Goal: Information Seeking & Learning: Learn about a topic

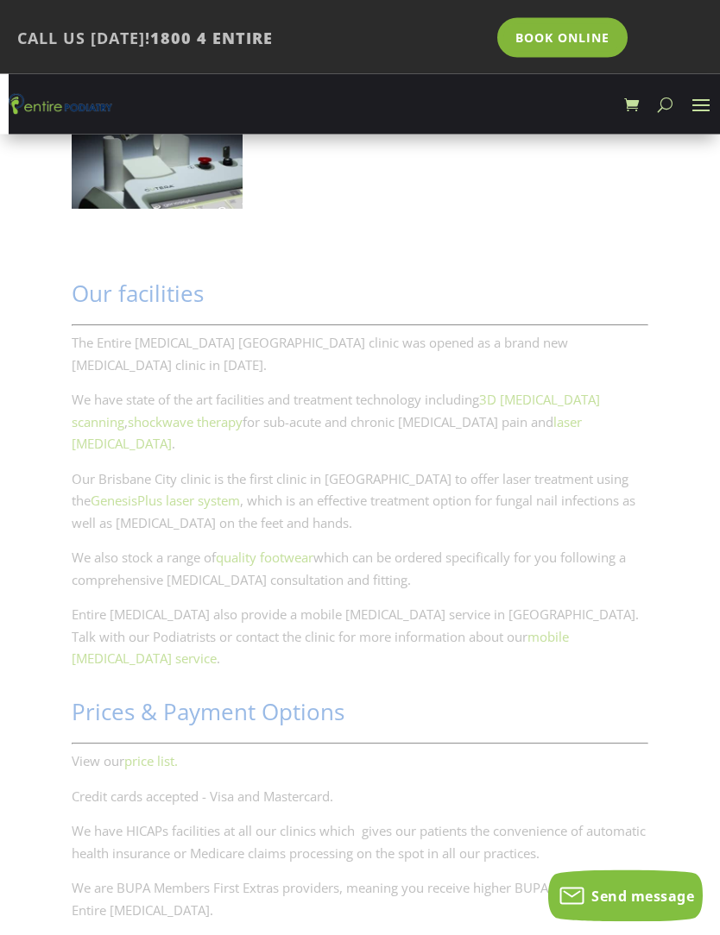
scroll to position [2804, 0]
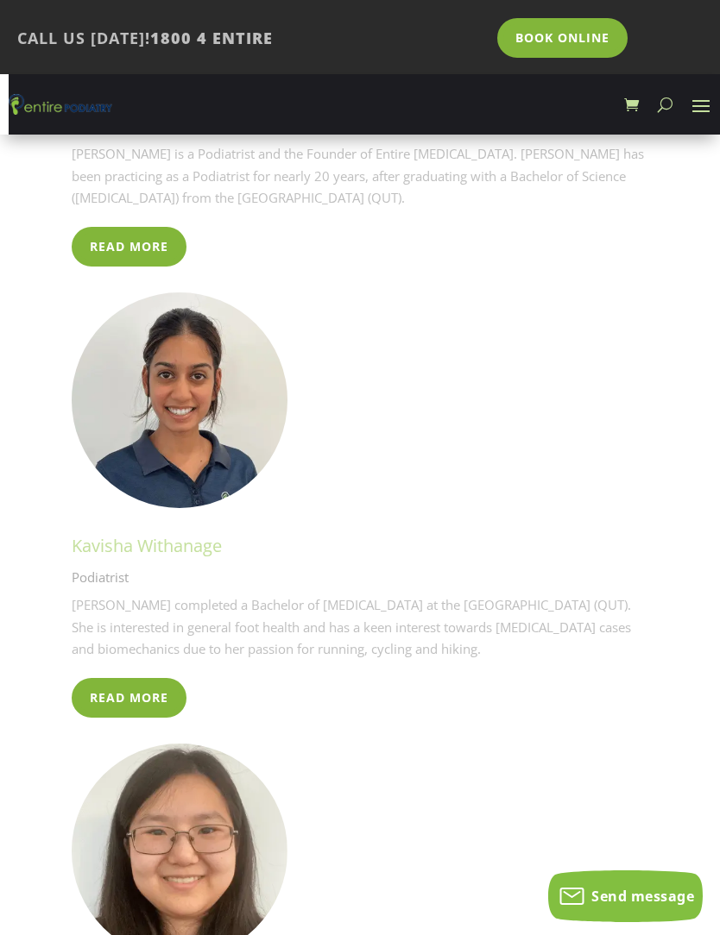
scroll to position [4656, 0]
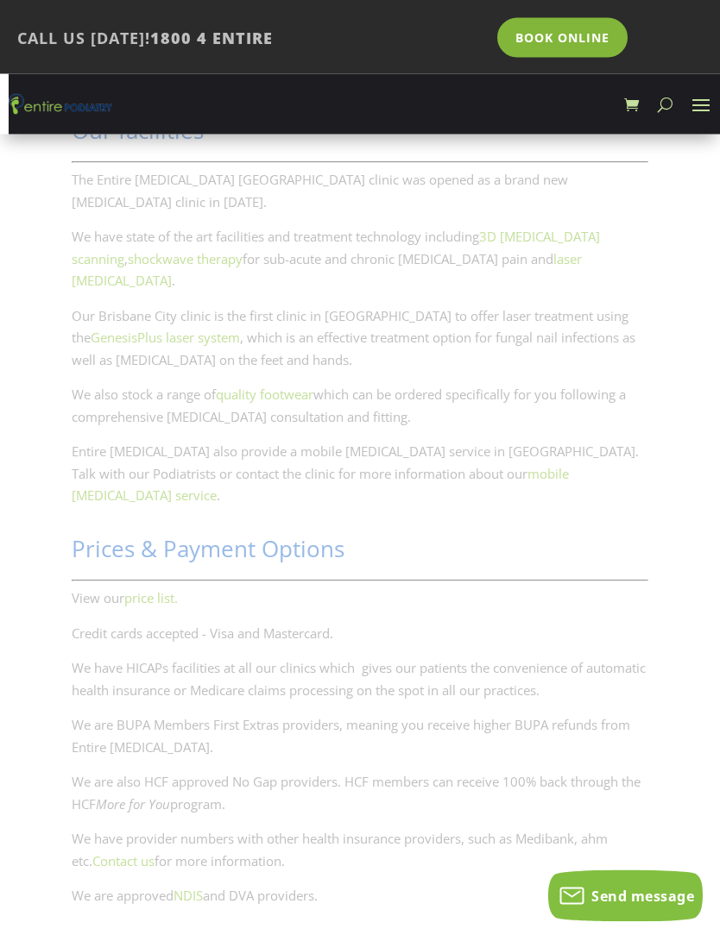
click at [699, 110] on span at bounding box center [701, 105] width 28 height 28
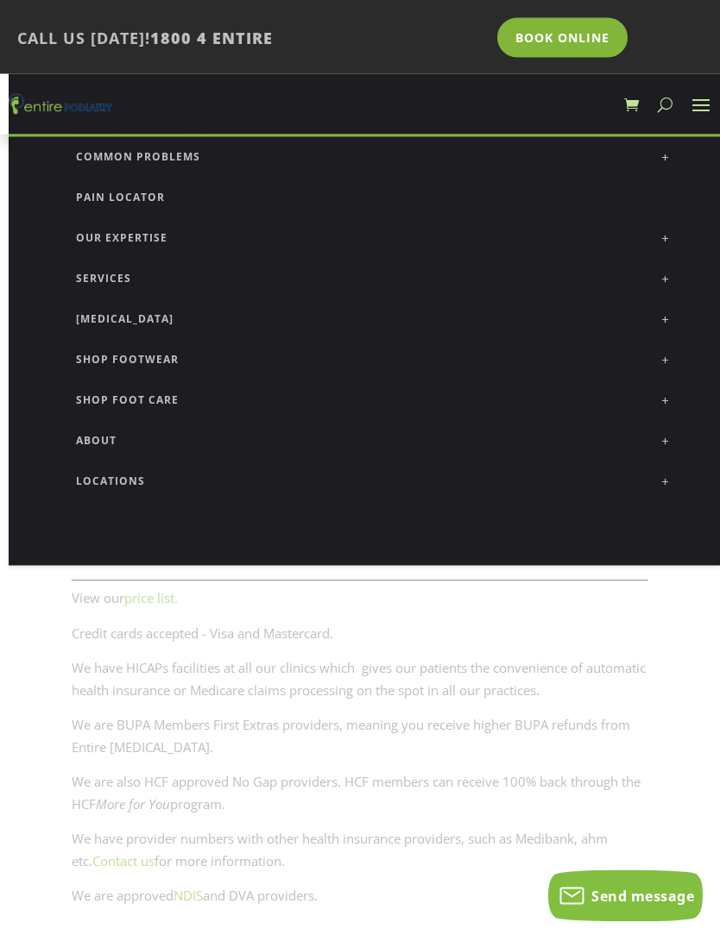
scroll to position [2967, 0]
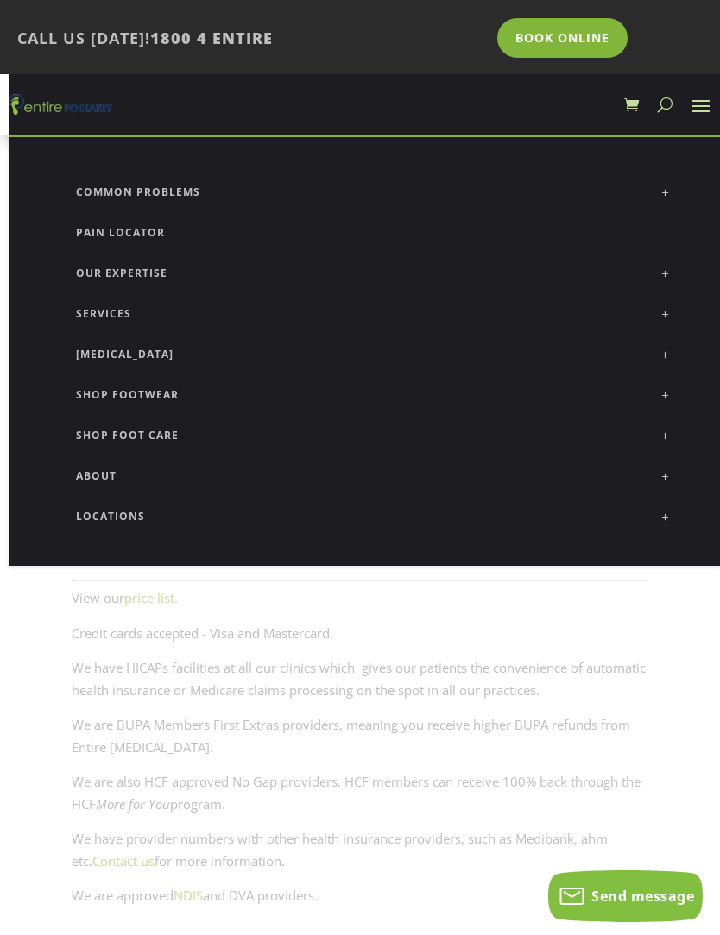
click at [663, 195] on link at bounding box center [665, 192] width 38 height 38
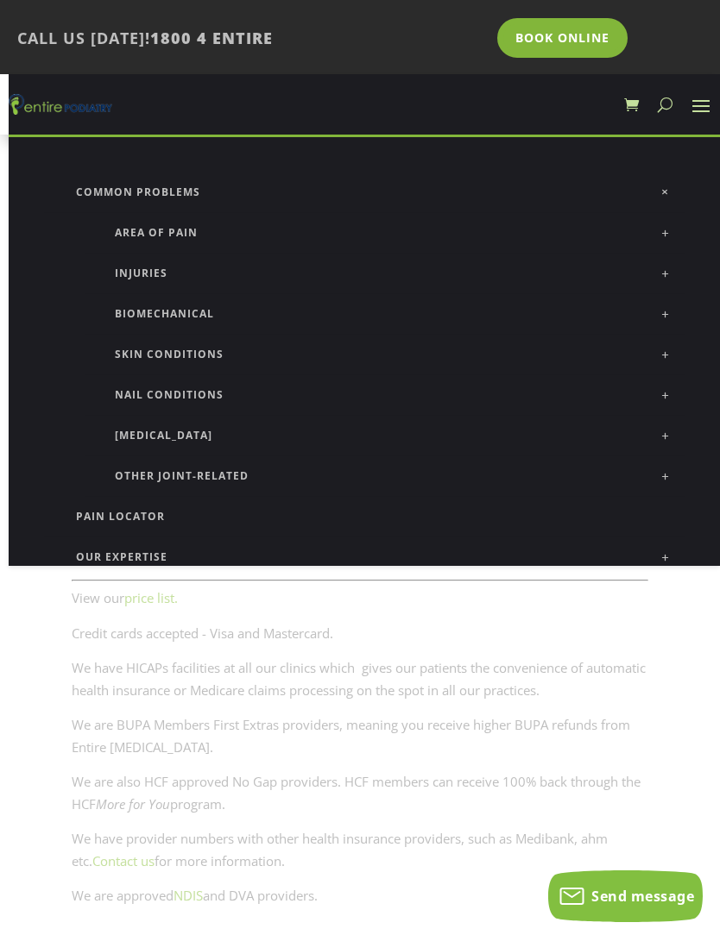
click at [665, 435] on link at bounding box center [665, 435] width 38 height 38
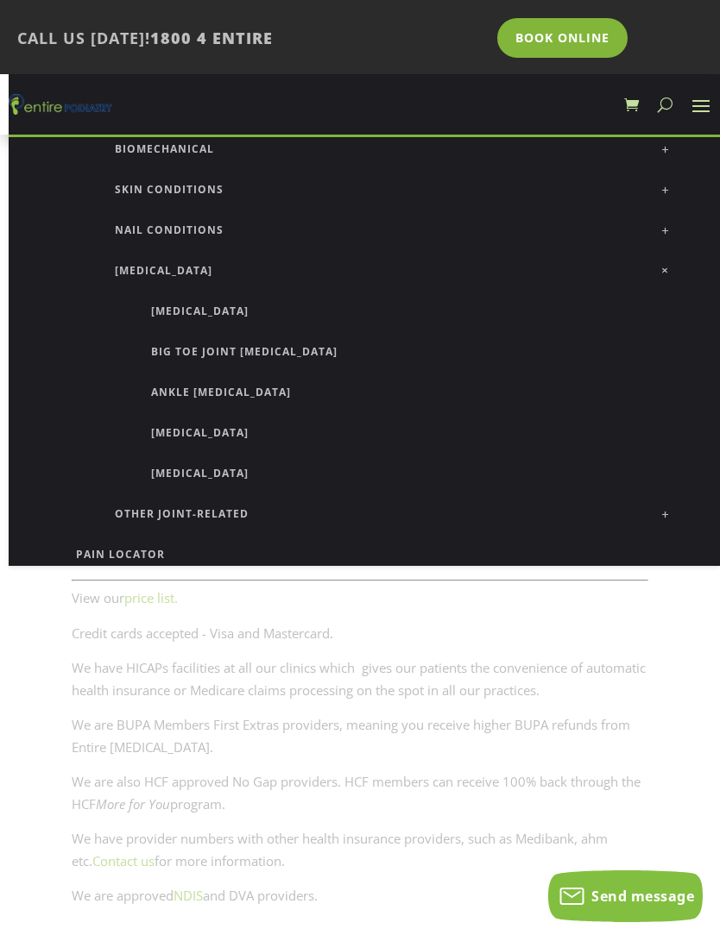
scroll to position [164, 0]
click at [235, 397] on link "Ankle [MEDICAL_DATA]" at bounding box center [404, 394] width 562 height 41
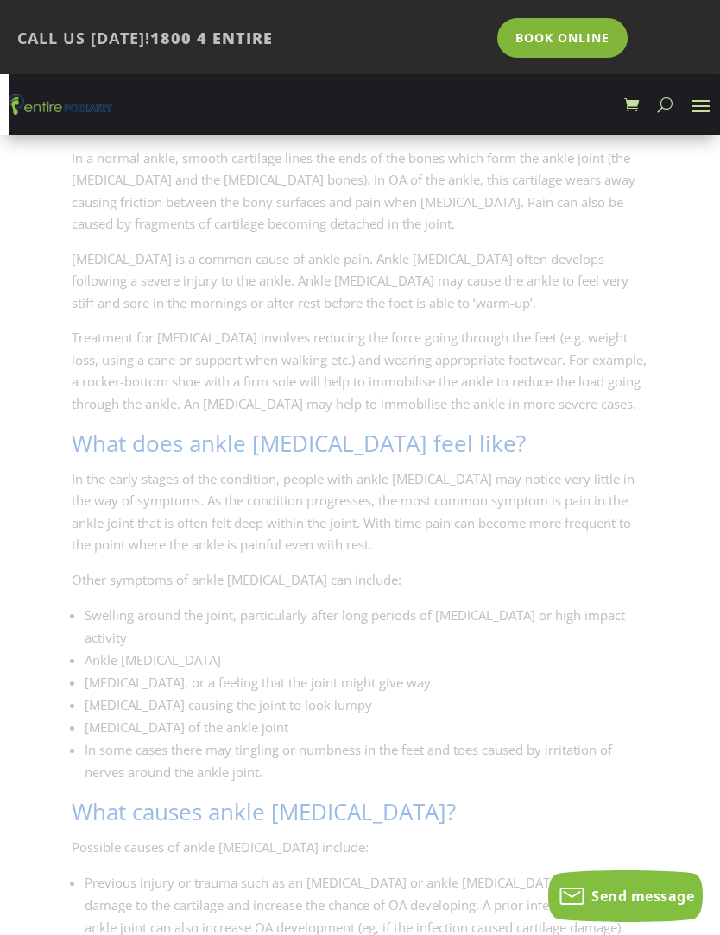
scroll to position [397, 0]
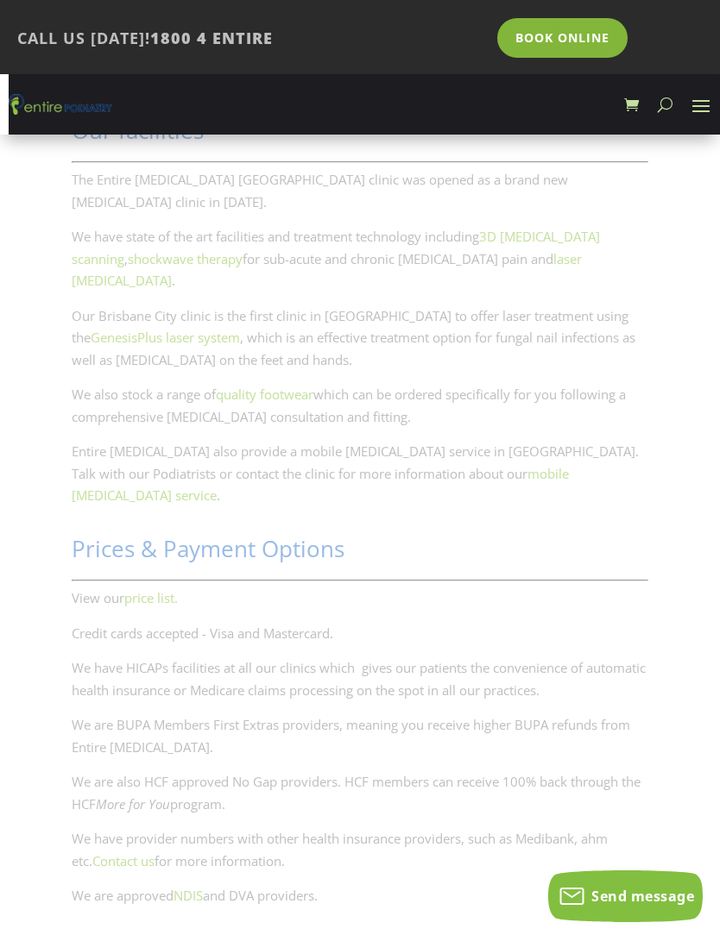
click at [148, 589] on link "price list." at bounding box center [150, 597] width 53 height 17
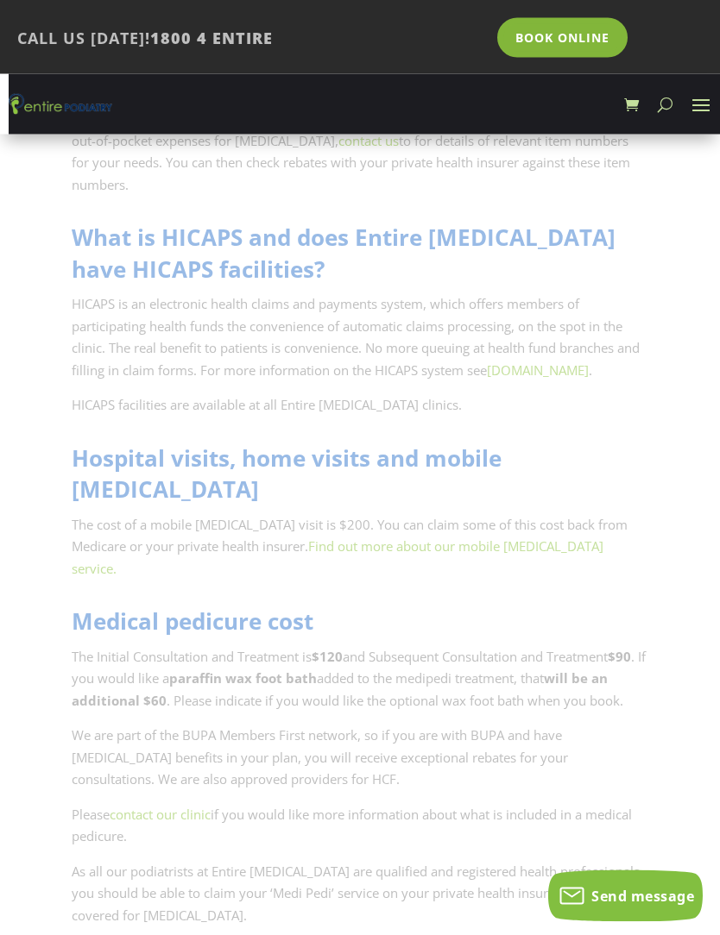
scroll to position [7142, 0]
